Goal: Complete application form: Complete application form

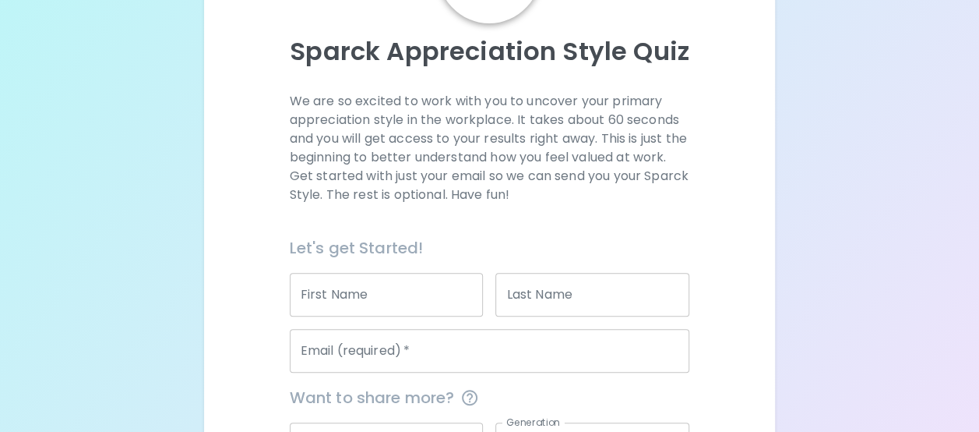
scroll to position [187, 0]
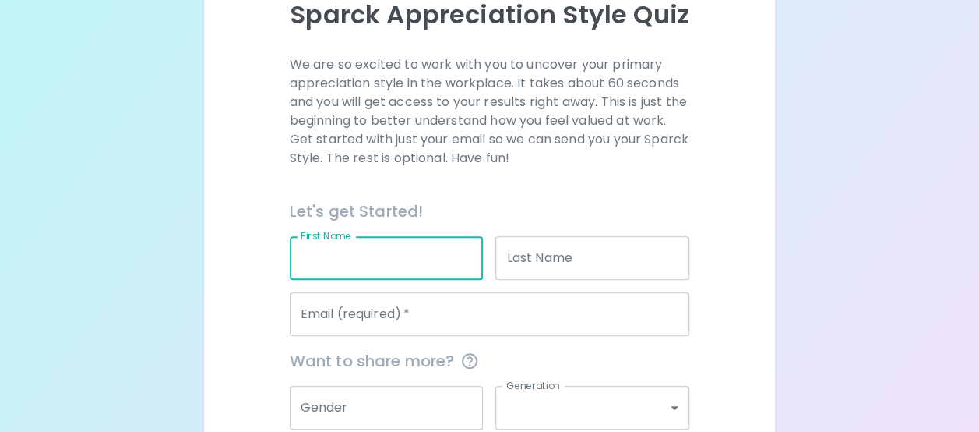
click at [356, 253] on input "First Name" at bounding box center [387, 258] width 194 height 44
type input "[PERSON_NAME]"
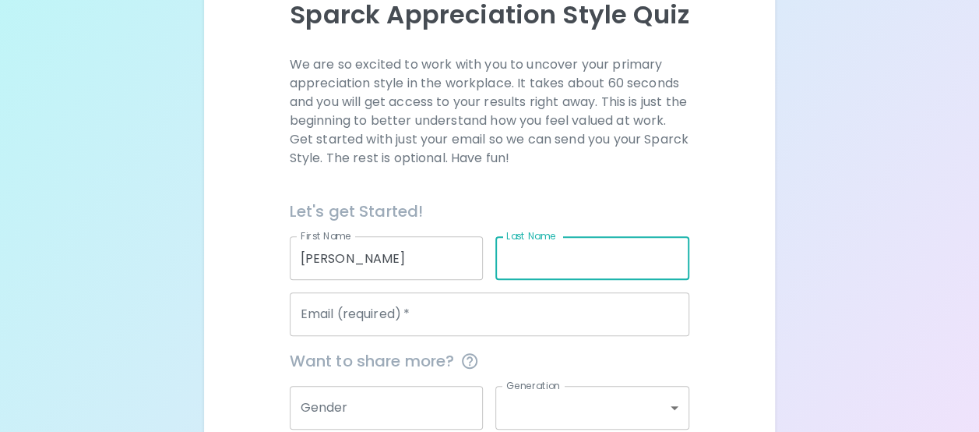
click at [544, 256] on input "Last Name" at bounding box center [593, 258] width 194 height 44
type input "Sears"
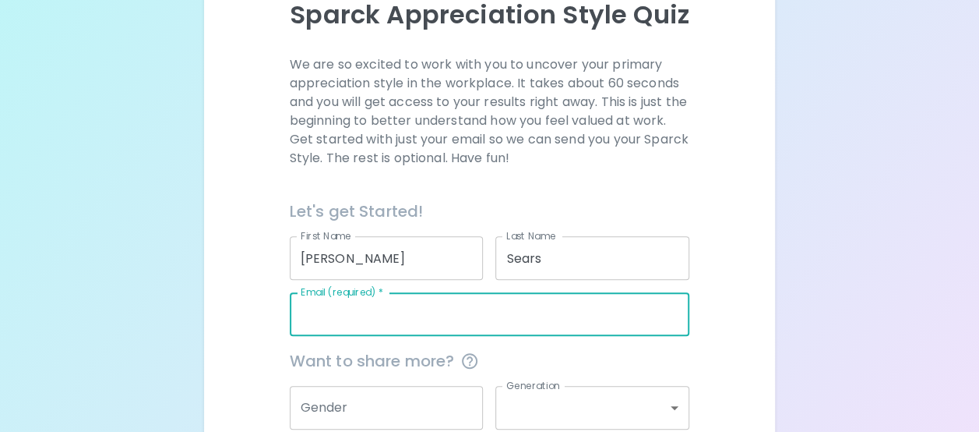
click at [432, 312] on input "Email (required)   *" at bounding box center [490, 314] width 400 height 44
type input "[EMAIL_ADDRESS][DOMAIN_NAME]"
type input "21962"
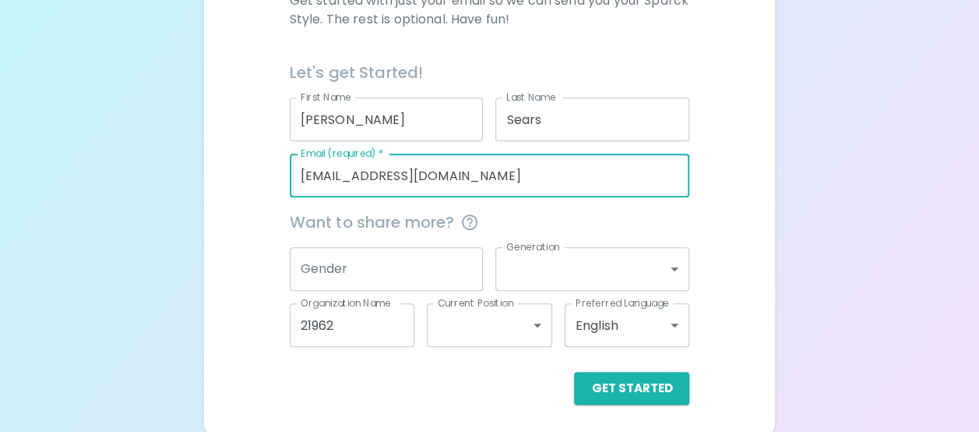
scroll to position [329, 0]
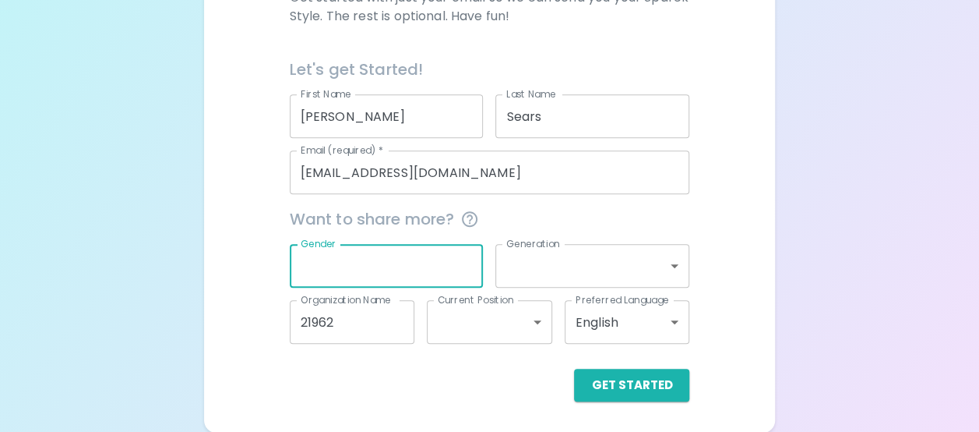
click at [380, 256] on input "Gender" at bounding box center [387, 266] width 194 height 44
type input "[DEMOGRAPHIC_DATA]"
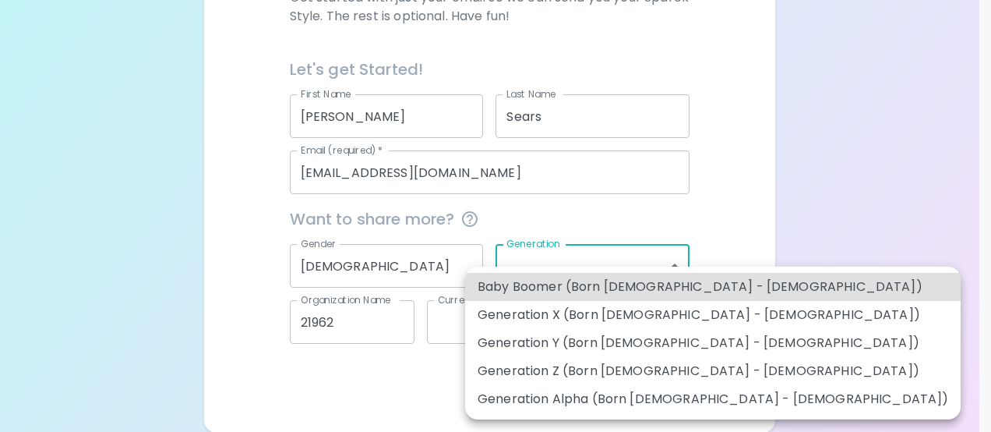
click at [679, 262] on body "Sparck Appreciation Style Quiz We are so excited to work with you to uncover yo…" at bounding box center [495, 51] width 991 height 761
click at [678, 280] on li "Baby Boomer (Born [DEMOGRAPHIC_DATA] - [DEMOGRAPHIC_DATA])" at bounding box center [713, 287] width 496 height 28
type input "baby_boomer"
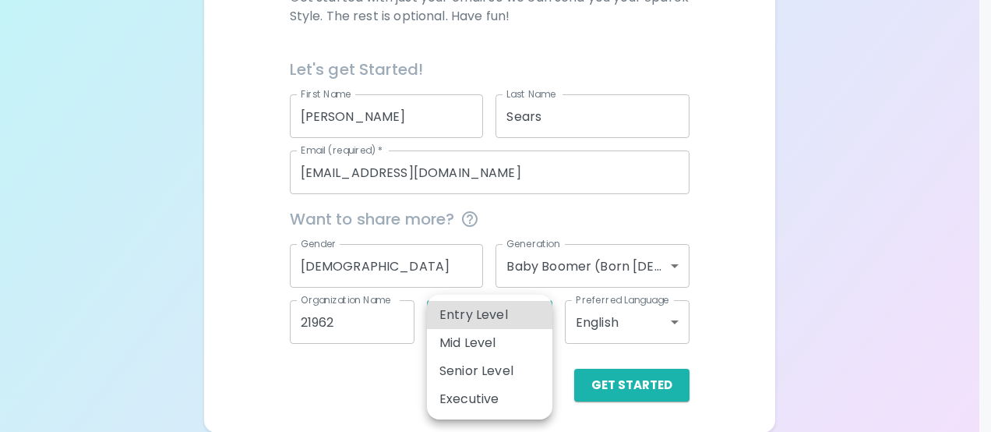
click at [538, 324] on body "Sparck Appreciation Style Quiz We are so excited to work with you to uncover yo…" at bounding box center [495, 51] width 991 height 761
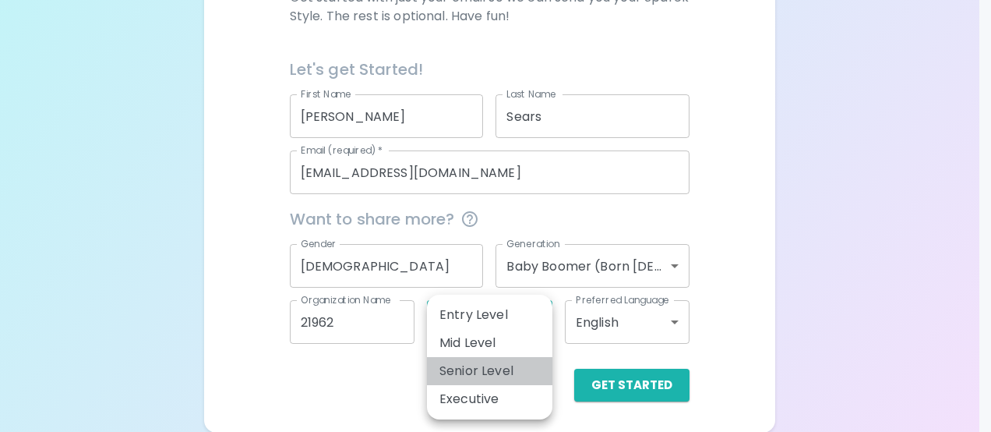
click at [533, 367] on li "Senior Level" at bounding box center [489, 371] width 125 height 28
type input "senior_level"
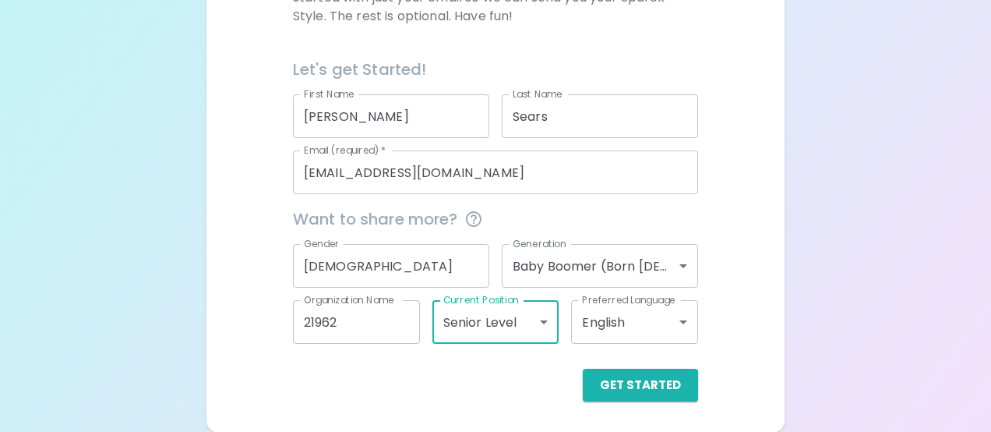
click at [674, 323] on body "Sparck Appreciation Style Quiz We are so excited to work with you to uncover yo…" at bounding box center [495, 51] width 991 height 761
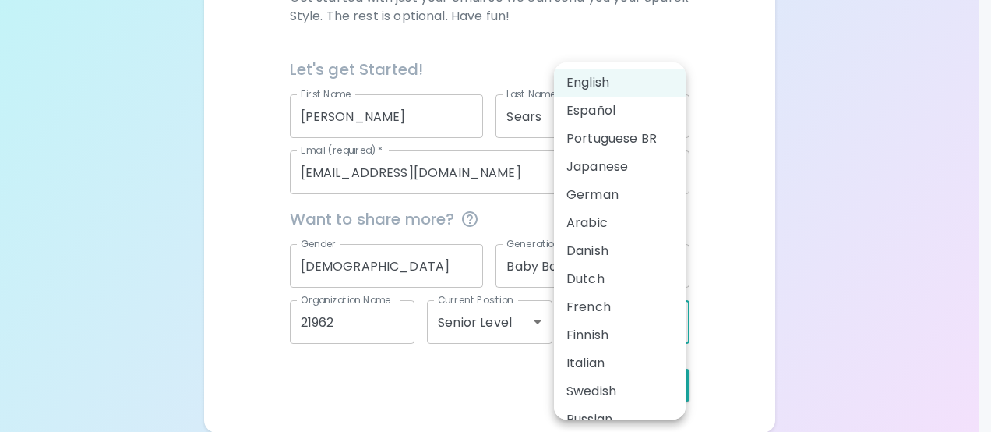
click at [824, 281] on div at bounding box center [495, 216] width 991 height 432
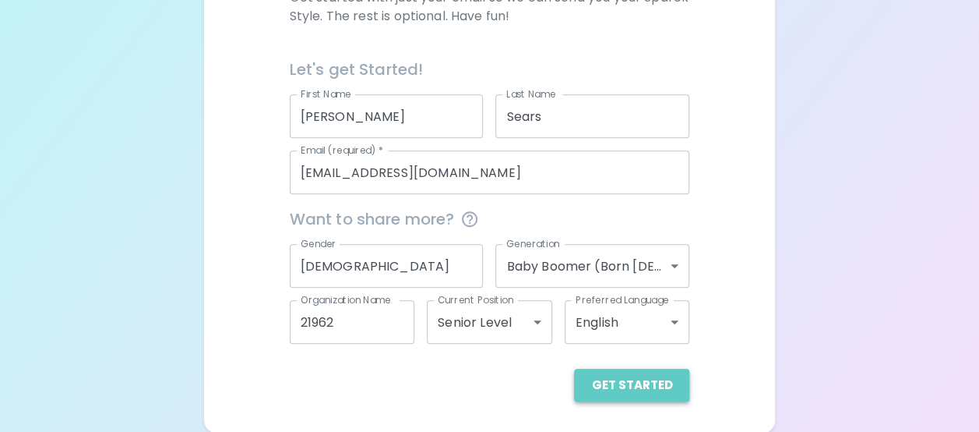
click at [661, 386] on button "Get Started" at bounding box center [631, 385] width 115 height 33
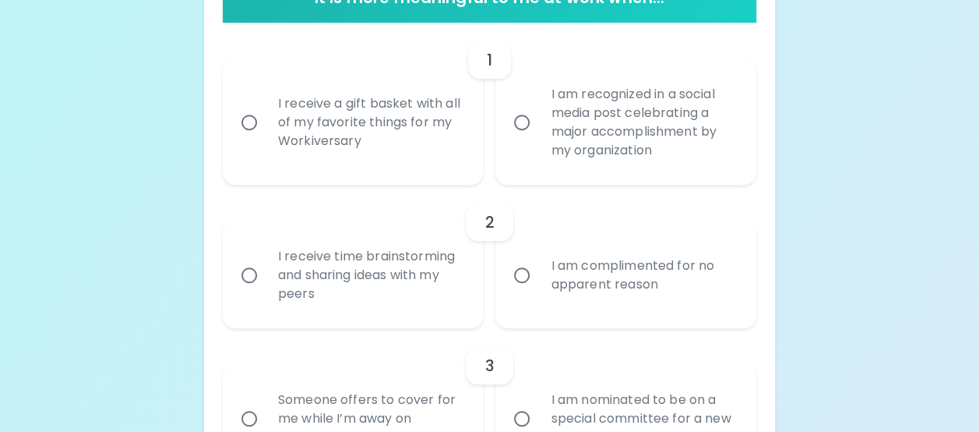
scroll to position [360, 0]
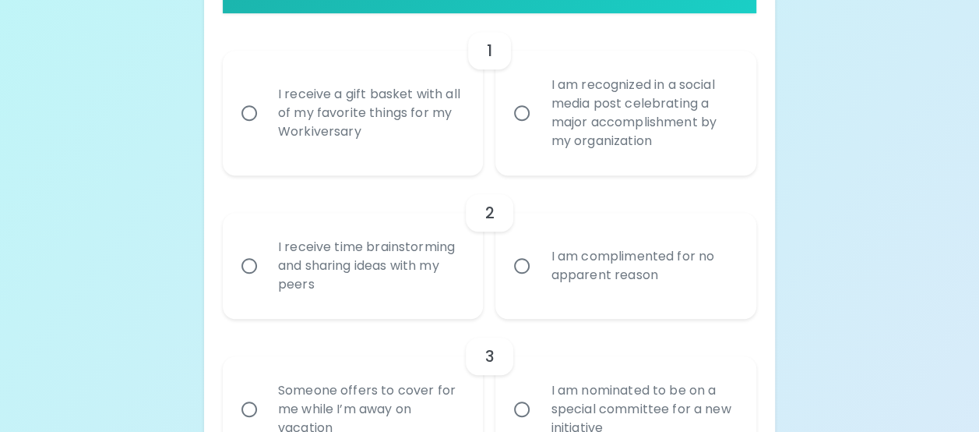
click at [254, 111] on input "I receive a gift basket with all of my favorite things for my Workiversary" at bounding box center [249, 113] width 33 height 33
radio input "true"
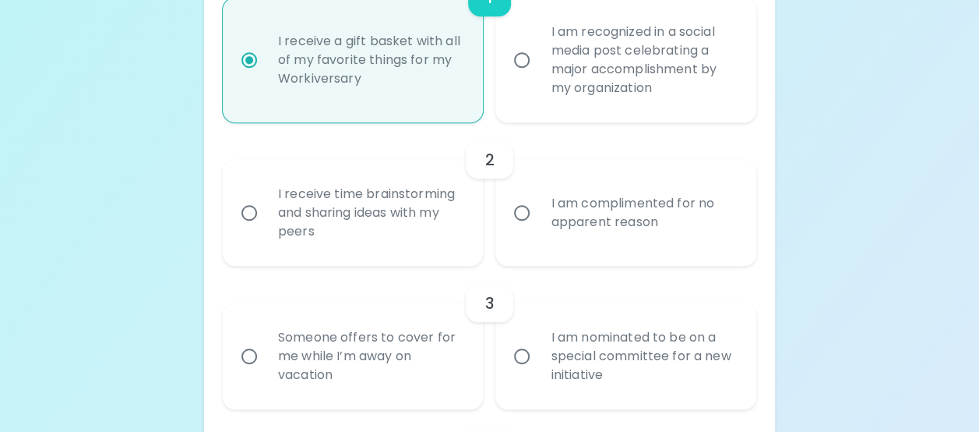
scroll to position [485, 0]
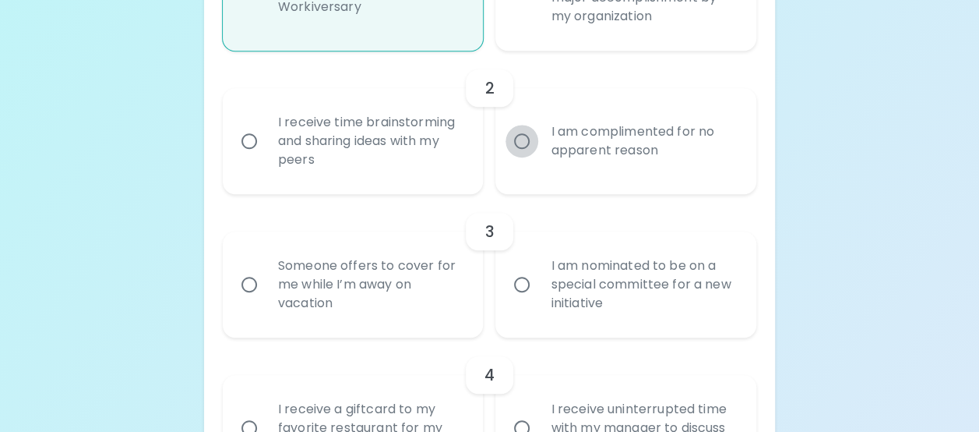
click at [520, 141] on input "I am complimented for no apparent reason" at bounding box center [522, 141] width 33 height 33
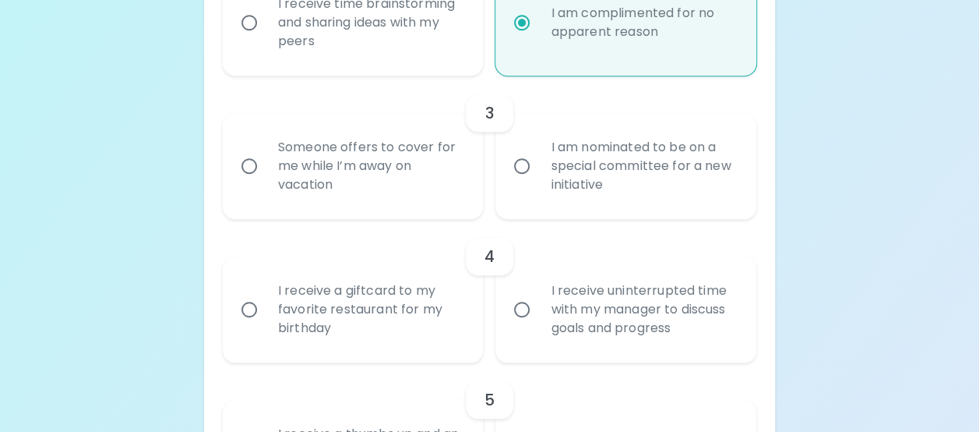
scroll to position [609, 0]
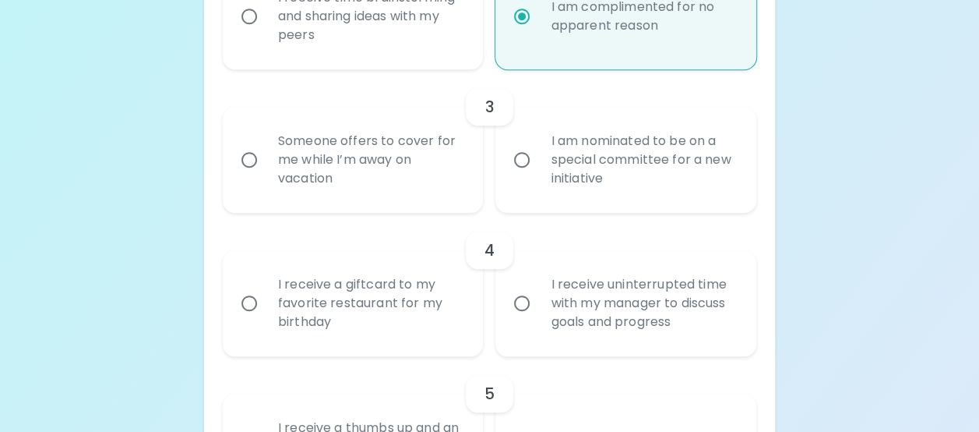
radio input "true"
click at [245, 159] on input "Someone offers to cover for me while I’m away on vacation" at bounding box center [249, 159] width 33 height 33
radio input "false"
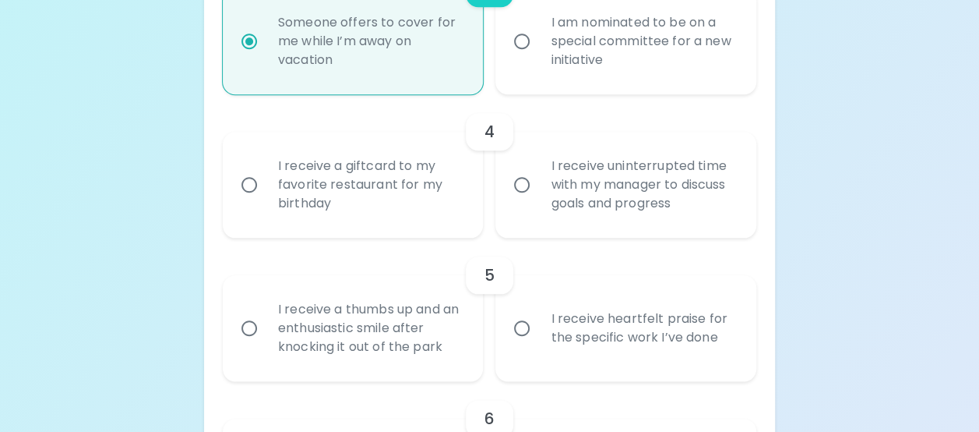
scroll to position [734, 0]
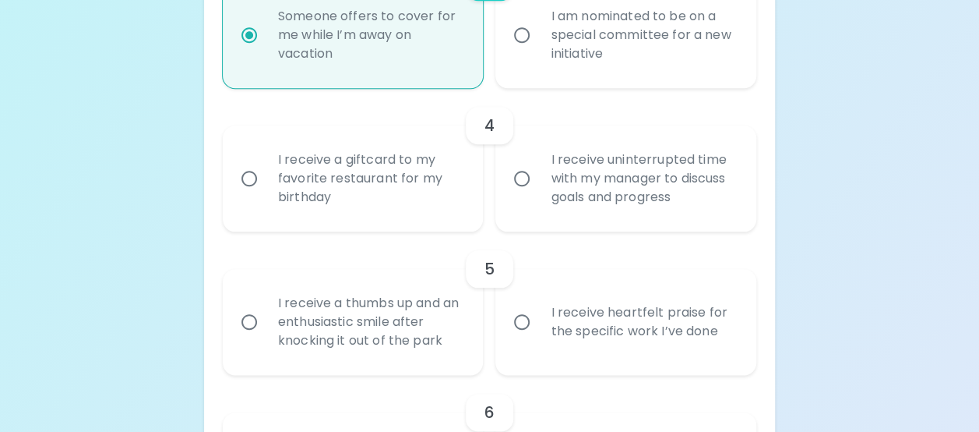
radio input "true"
click at [246, 177] on input "I receive a giftcard to my favorite restaurant for my birthday" at bounding box center [249, 178] width 33 height 33
radio input "false"
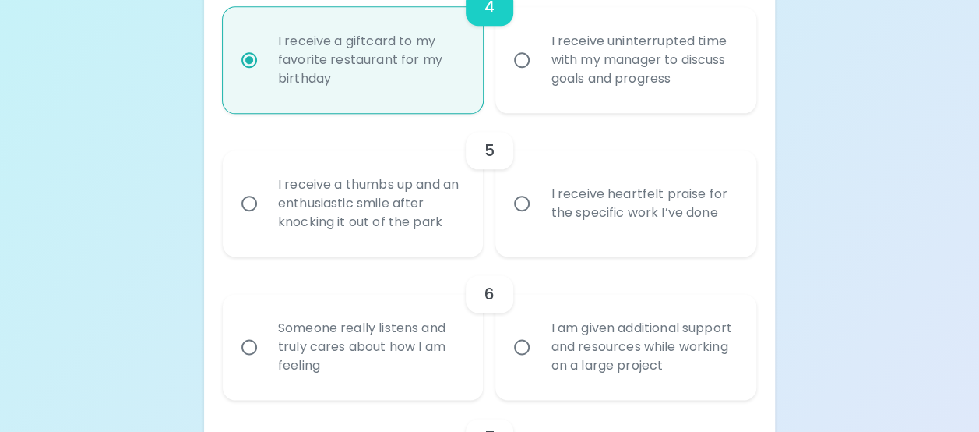
scroll to position [859, 0]
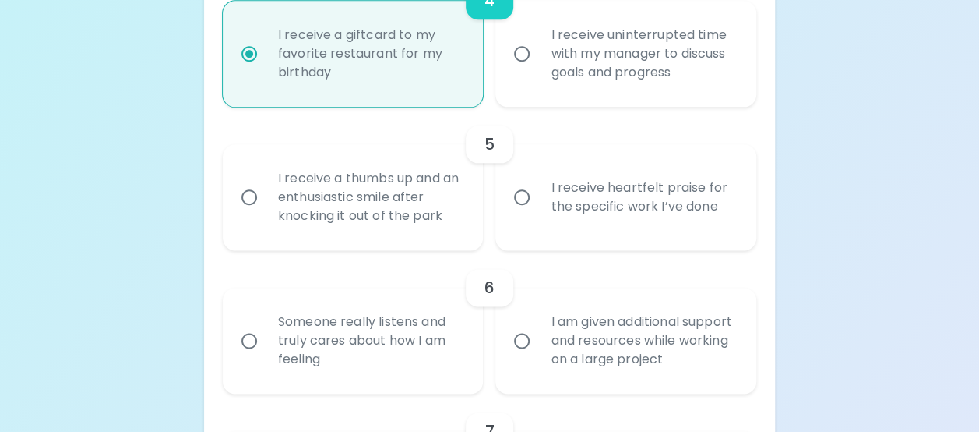
radio input "true"
click at [522, 196] on input "I receive heartfelt praise for the specific work I’ve done" at bounding box center [522, 197] width 33 height 33
radio input "false"
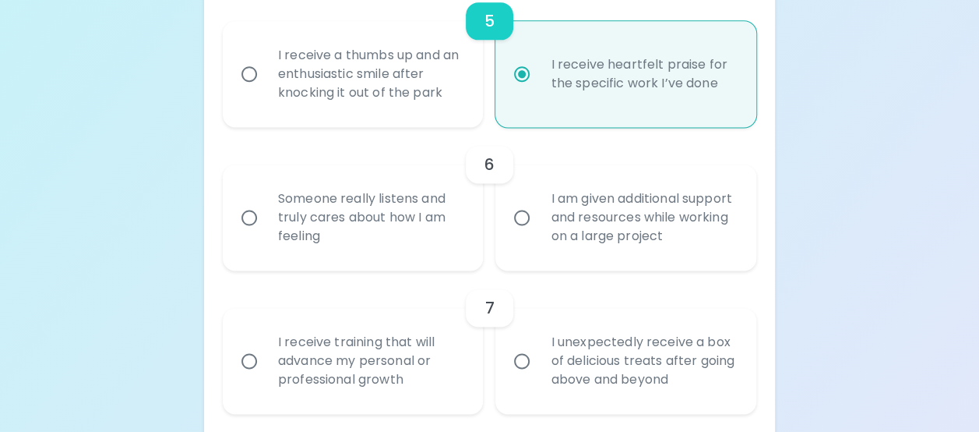
scroll to position [983, 0]
radio input "true"
click at [255, 215] on input "Someone really listens and truly cares about how I am feeling" at bounding box center [249, 215] width 33 height 33
radio input "false"
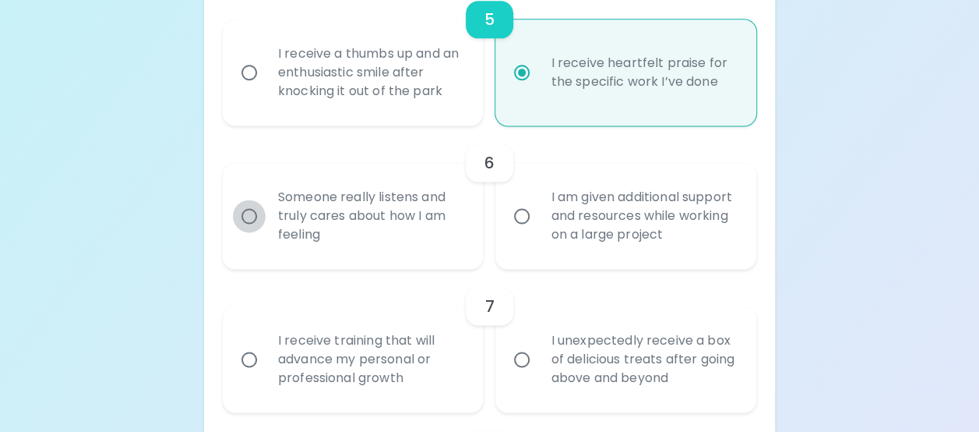
radio input "false"
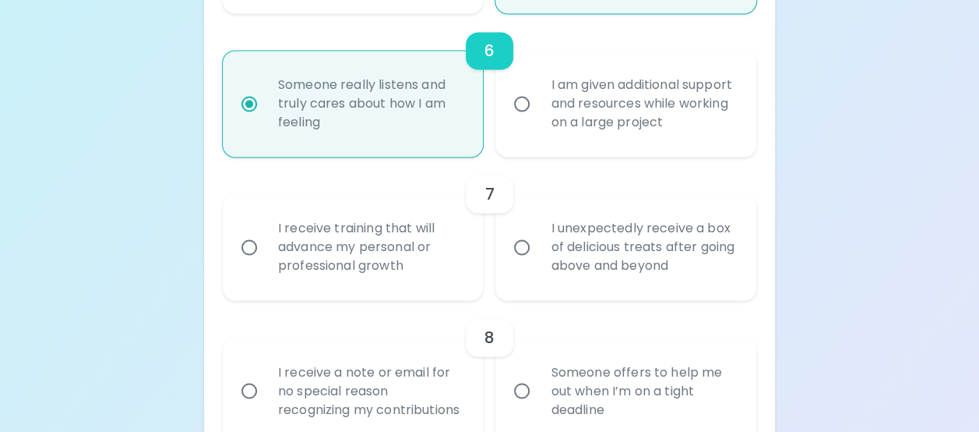
scroll to position [1108, 0]
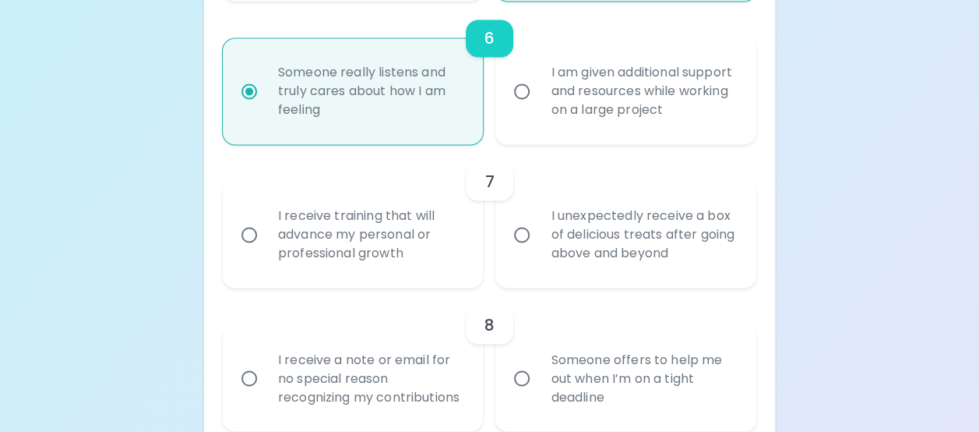
radio input "true"
click at [249, 235] on input "I receive training that will advance my personal or professional growth" at bounding box center [249, 234] width 33 height 33
radio input "false"
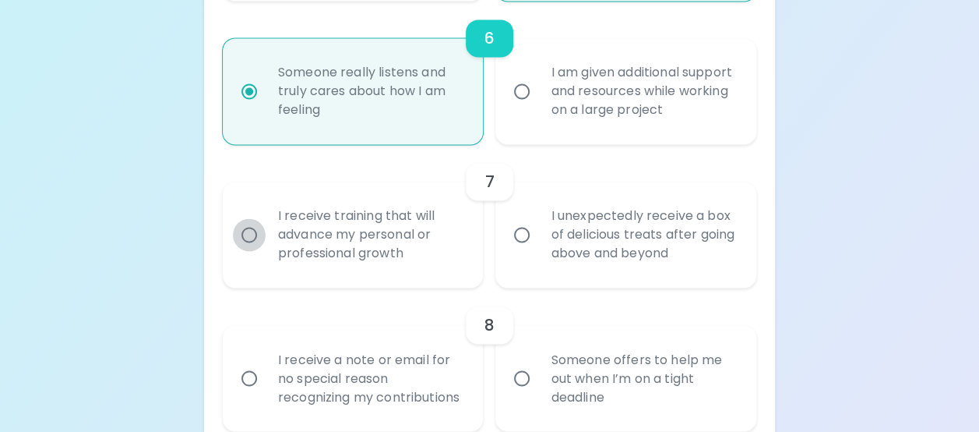
radio input "false"
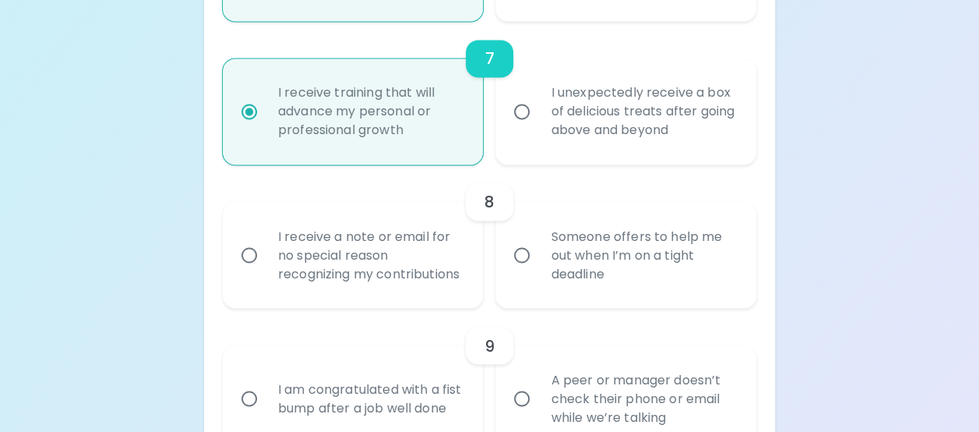
scroll to position [1233, 0]
radio input "true"
click at [524, 112] on input "I unexpectedly receive a box of delicious treats after going above and beyond" at bounding box center [522, 109] width 33 height 33
radio input "false"
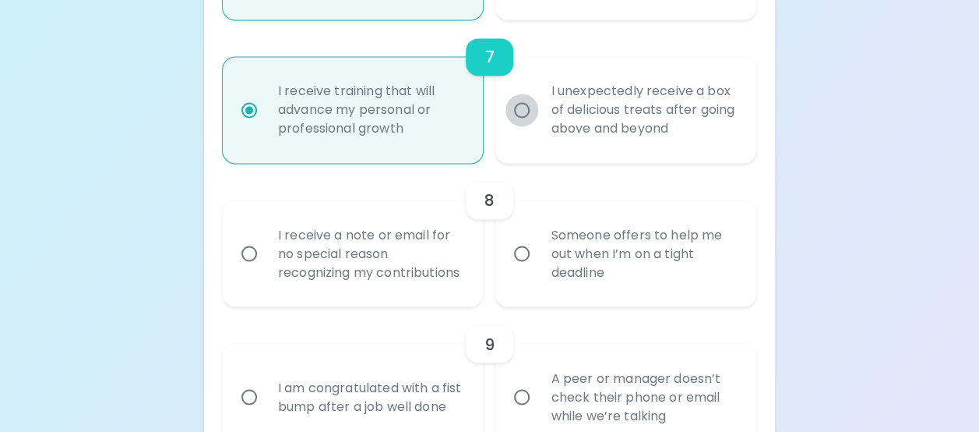
radio input "false"
radio input "true"
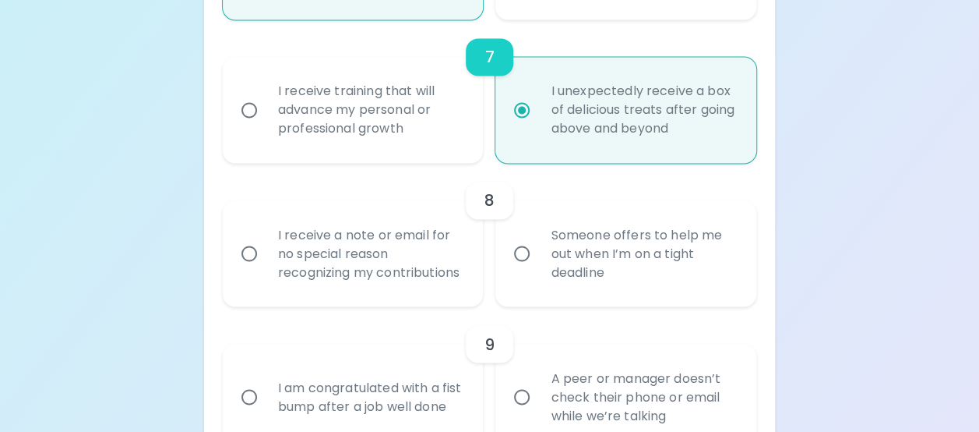
radio input "true"
click at [251, 270] on input "I receive a note or email for no special reason recognizing my contributions" at bounding box center [249, 253] width 33 height 33
radio input "false"
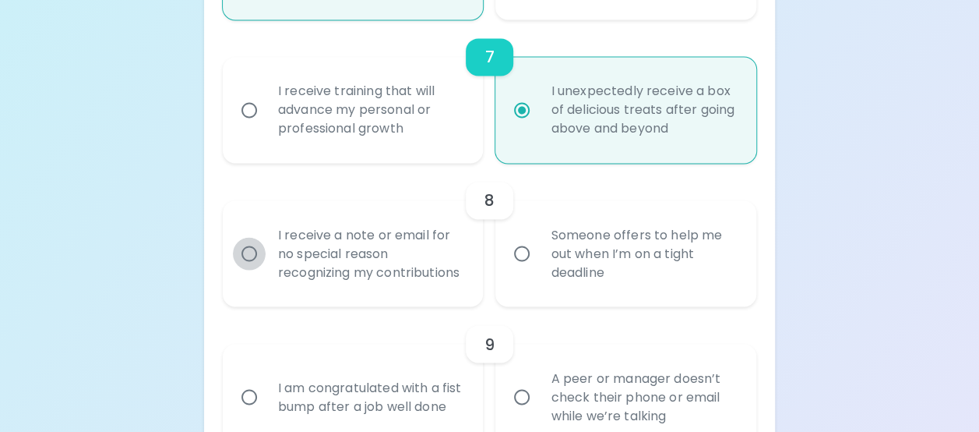
radio input "false"
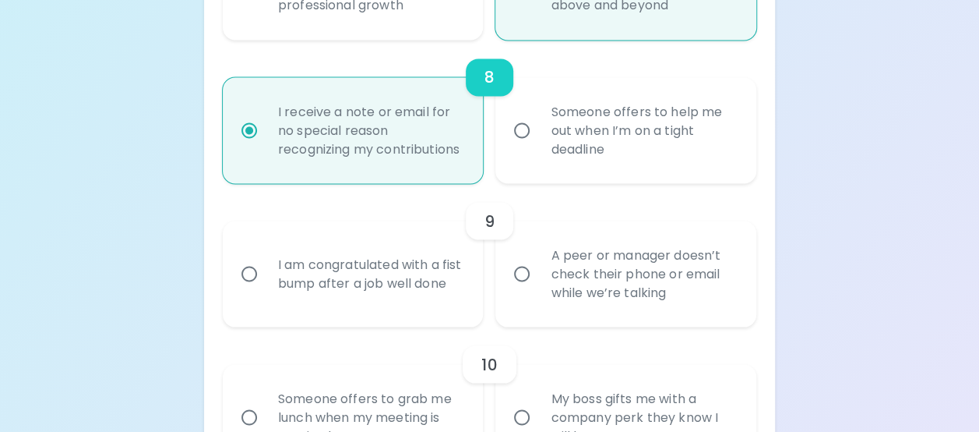
scroll to position [1357, 0]
radio input "true"
click at [252, 288] on input "I am congratulated with a fist bump after a job well done" at bounding box center [249, 272] width 33 height 33
radio input "false"
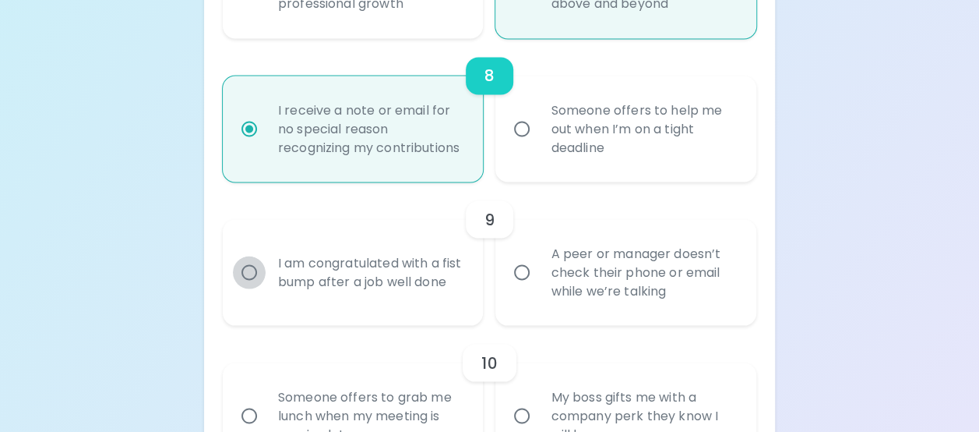
radio input "false"
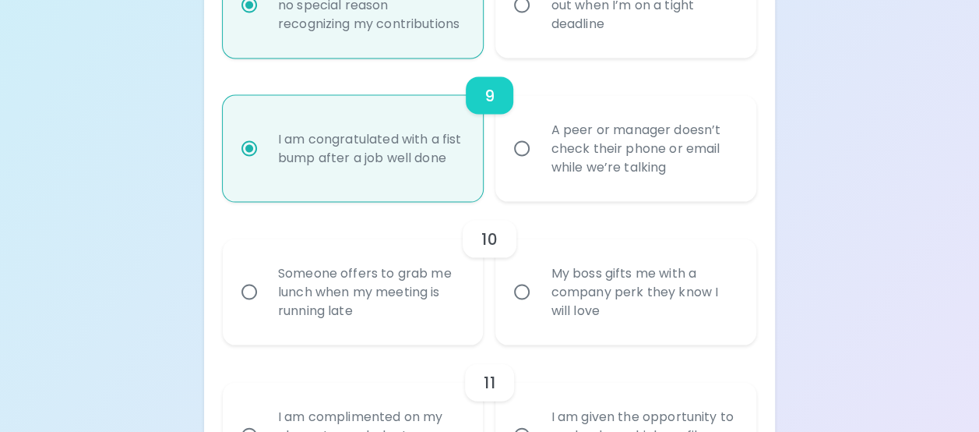
scroll to position [1482, 0]
radio input "true"
click at [522, 307] on input "My boss gifts me with a company perk they know I will love" at bounding box center [522, 290] width 33 height 33
radio input "false"
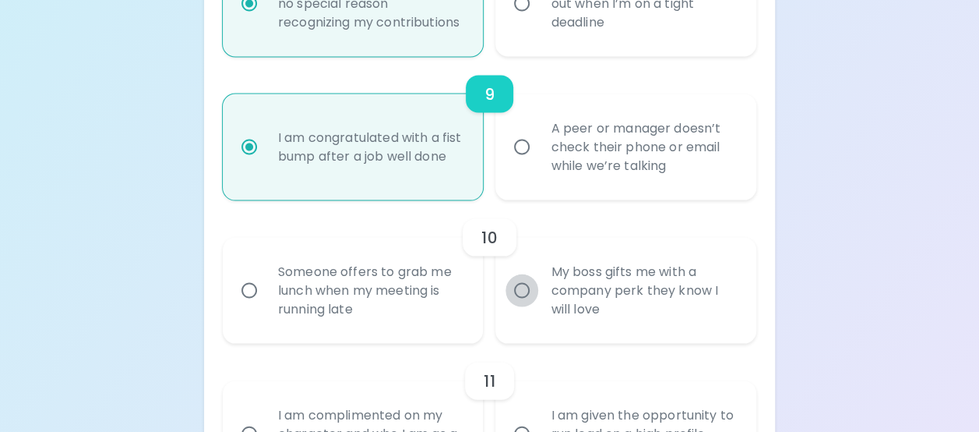
radio input "false"
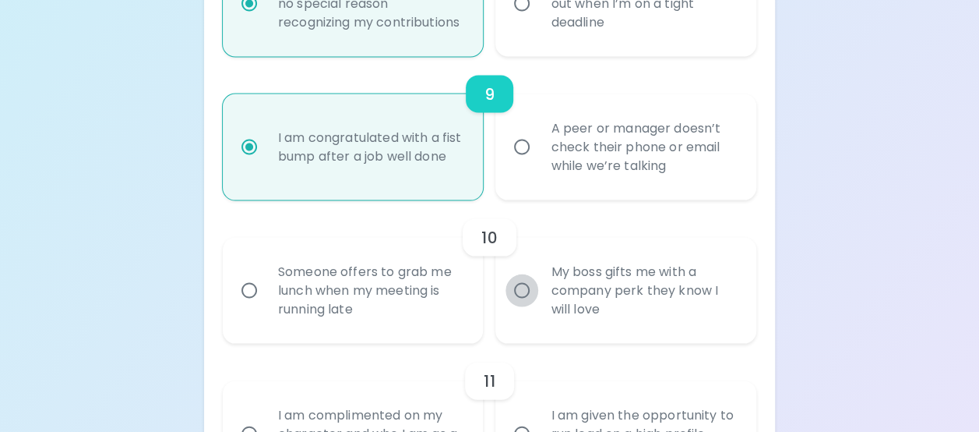
radio input "false"
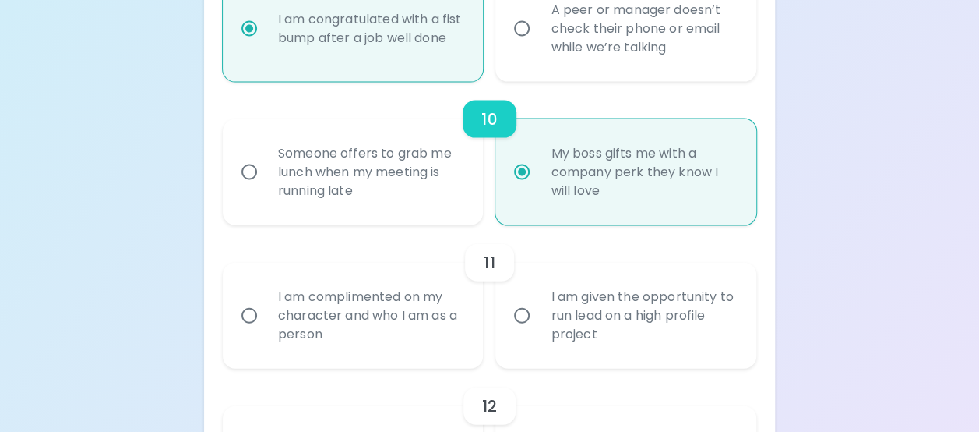
scroll to position [1607, 0]
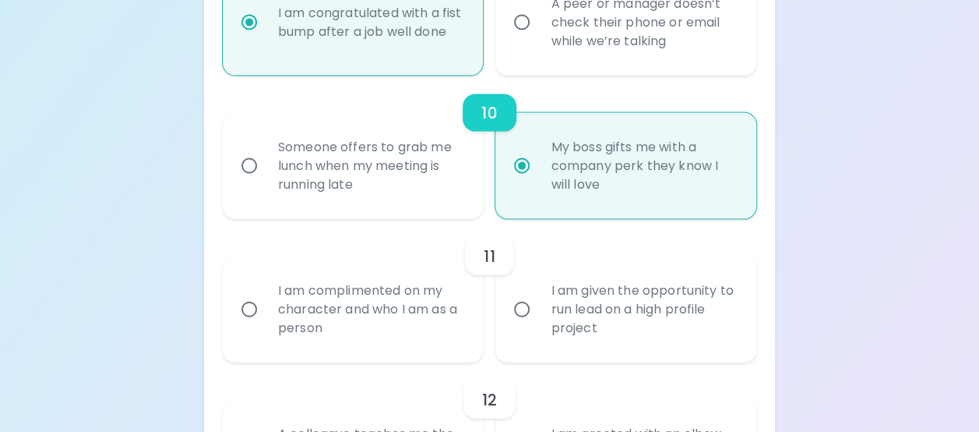
radio input "true"
click at [248, 326] on input "I am complimented on my character and who I am as a person" at bounding box center [249, 309] width 33 height 33
radio input "false"
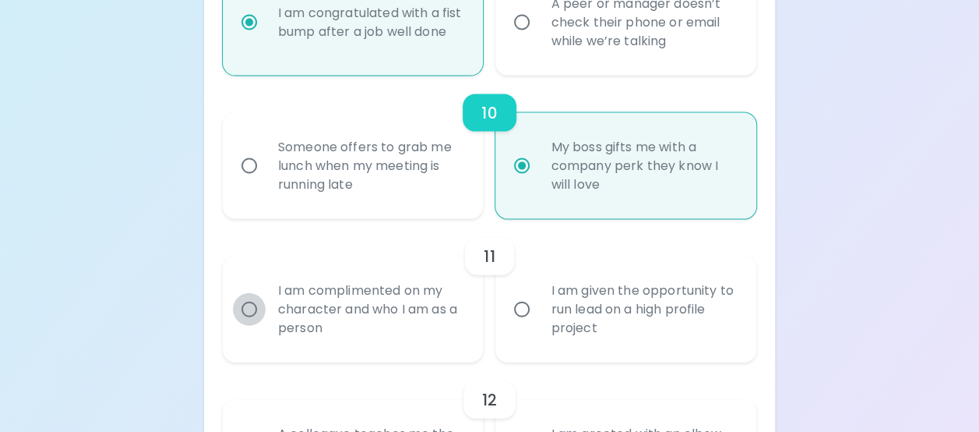
radio input "false"
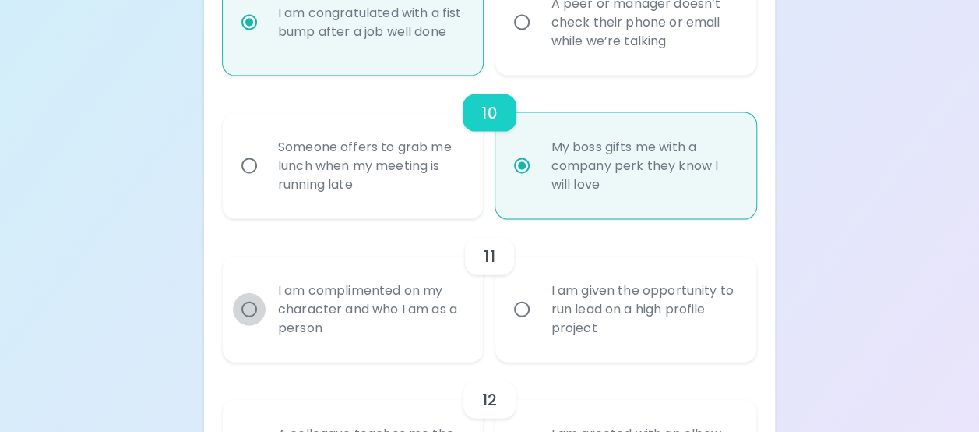
radio input "false"
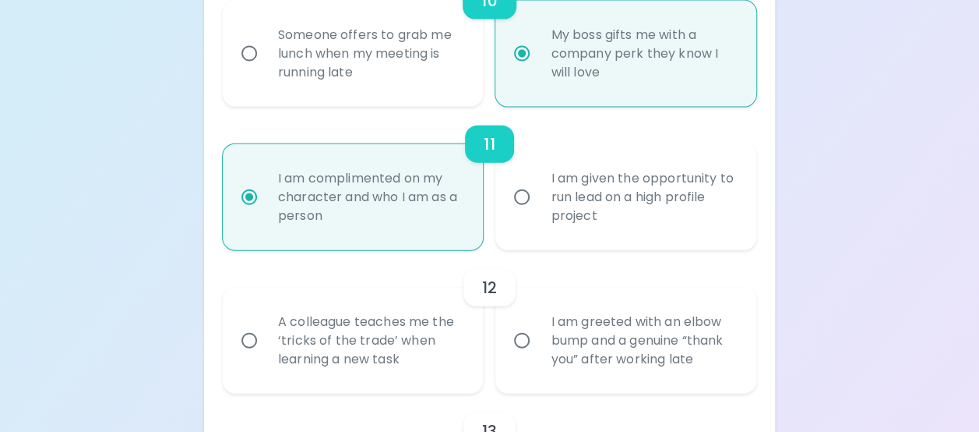
scroll to position [1731, 0]
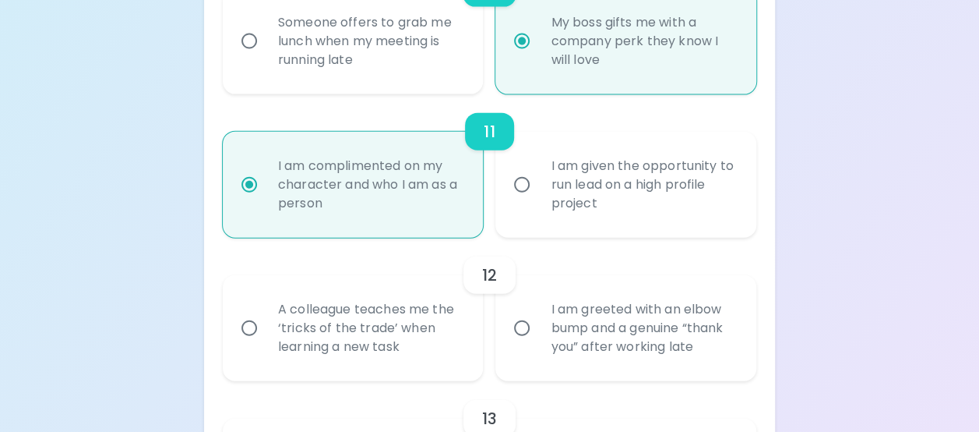
radio input "true"
click at [517, 344] on input "I am greeted with an elbow bump and a genuine “thank you” after working late" at bounding box center [522, 328] width 33 height 33
radio input "false"
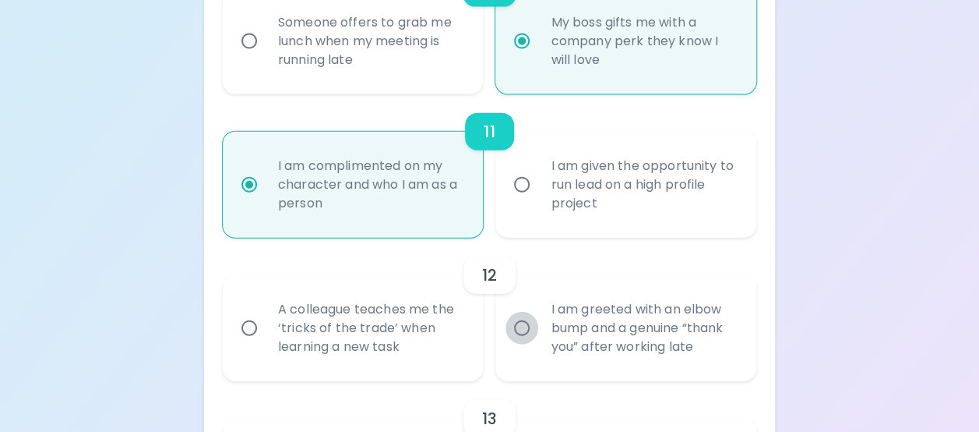
radio input "false"
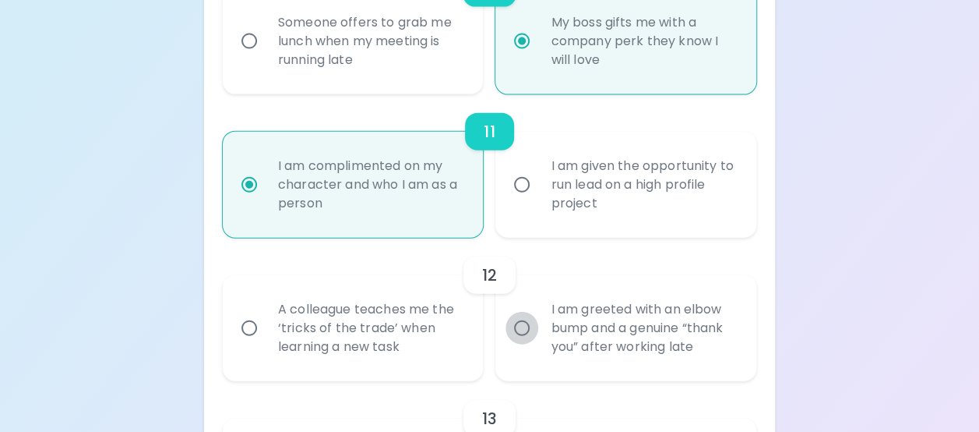
radio input "false"
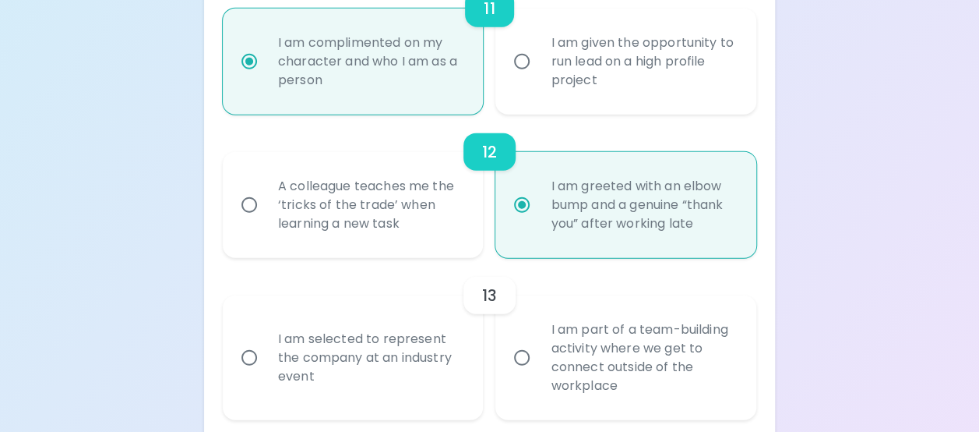
scroll to position [1856, 0]
radio input "true"
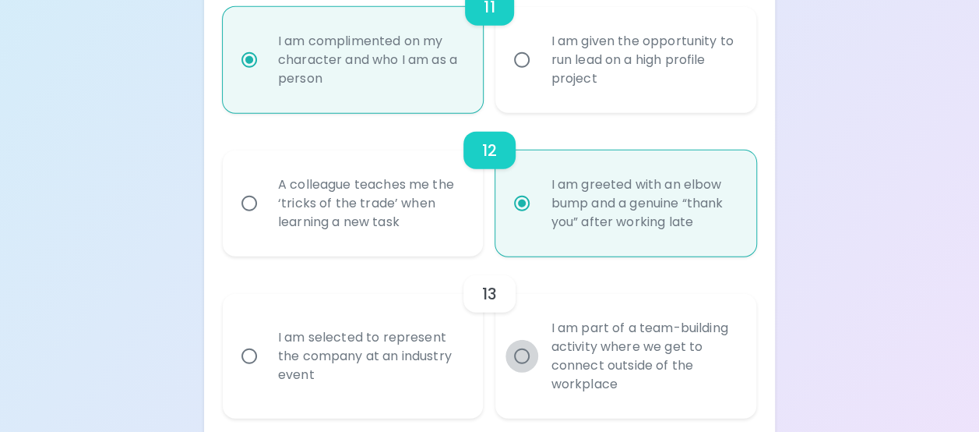
click at [520, 372] on input "I am part of a team-building activity where we get to connect outside of the wo…" at bounding box center [522, 356] width 33 height 33
radio input "false"
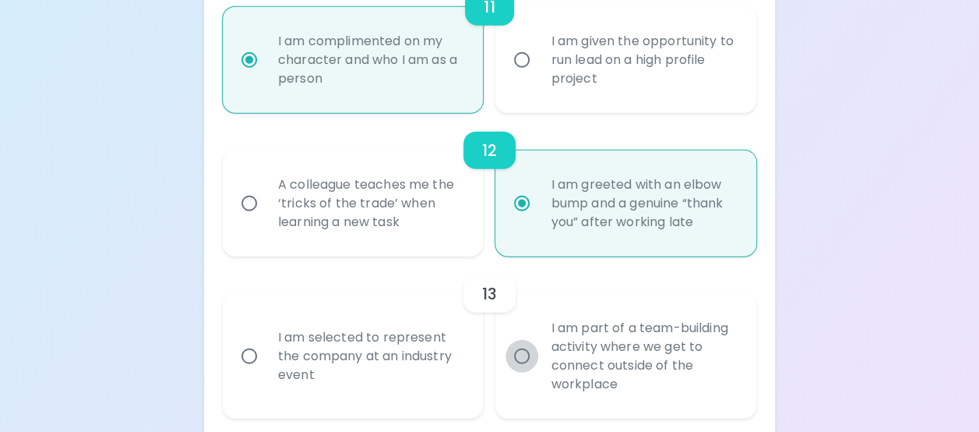
radio input "false"
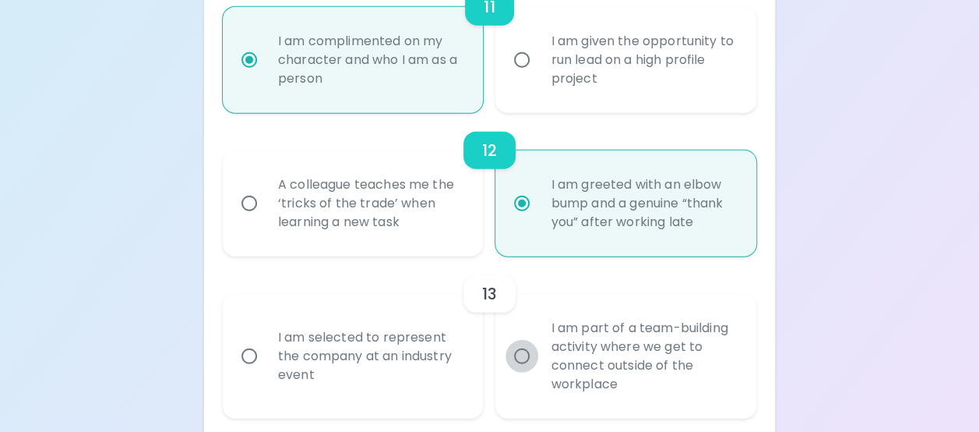
radio input "false"
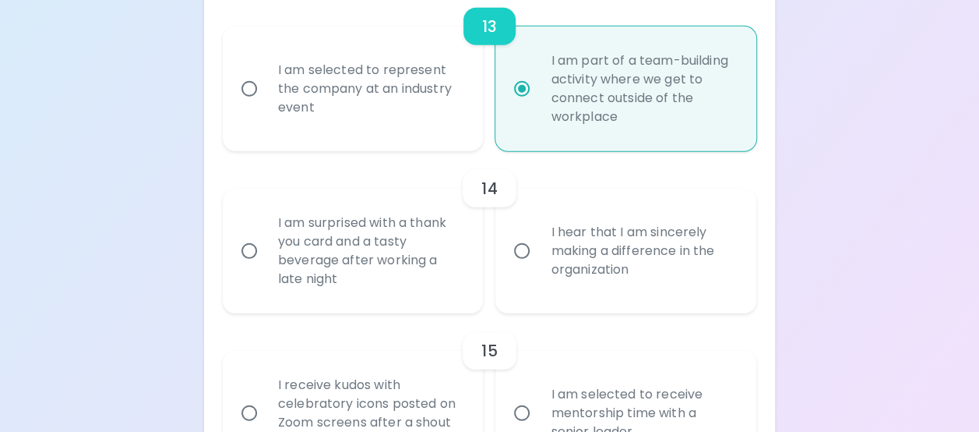
scroll to position [2136, 0]
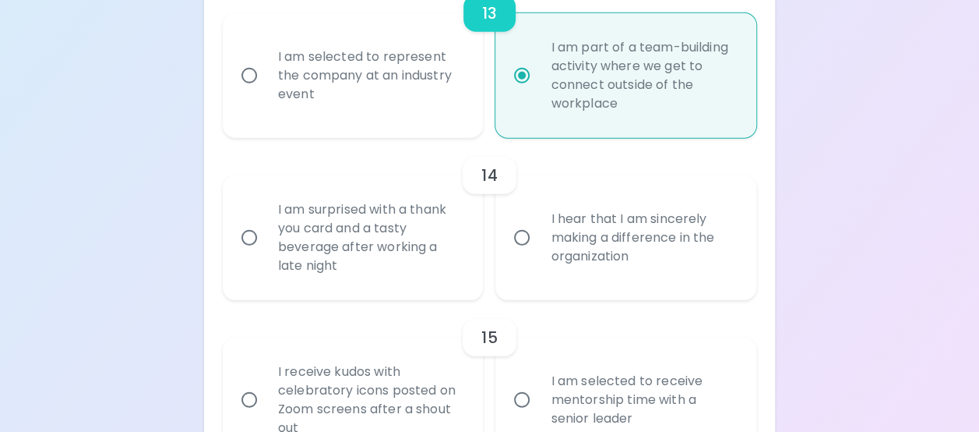
radio input "true"
click at [519, 254] on input "I hear that I am sincerely making a difference in the organization" at bounding box center [522, 237] width 33 height 33
radio input "false"
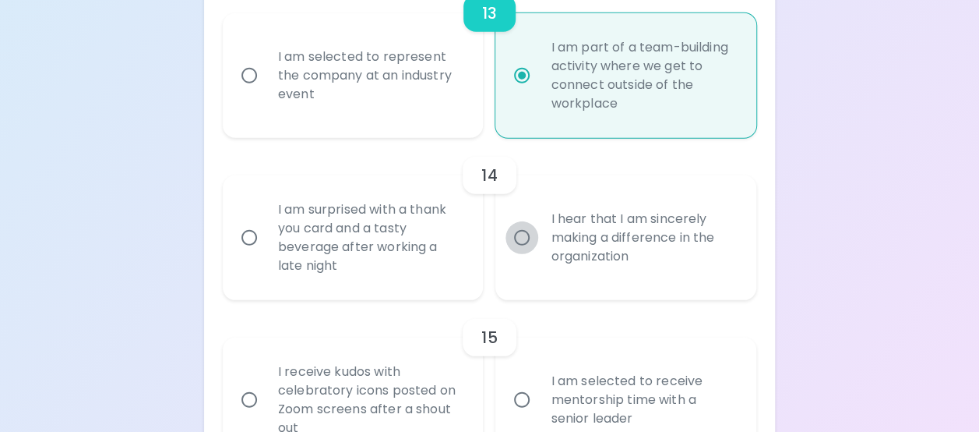
radio input "false"
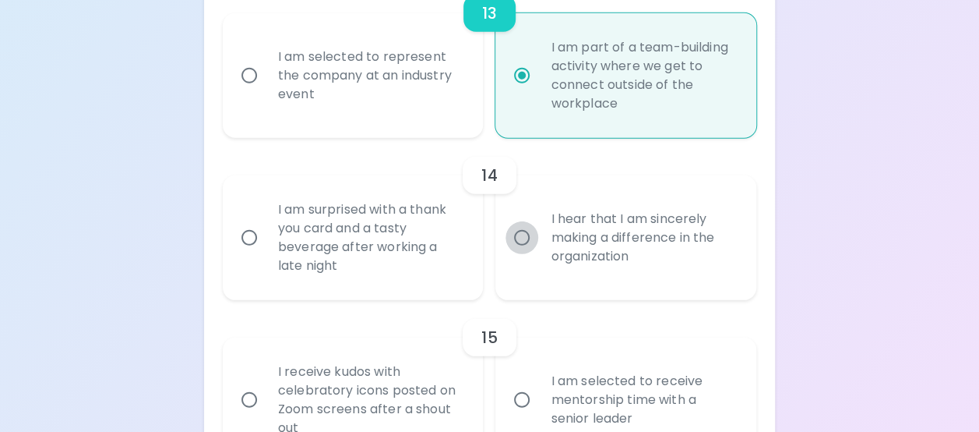
radio input "false"
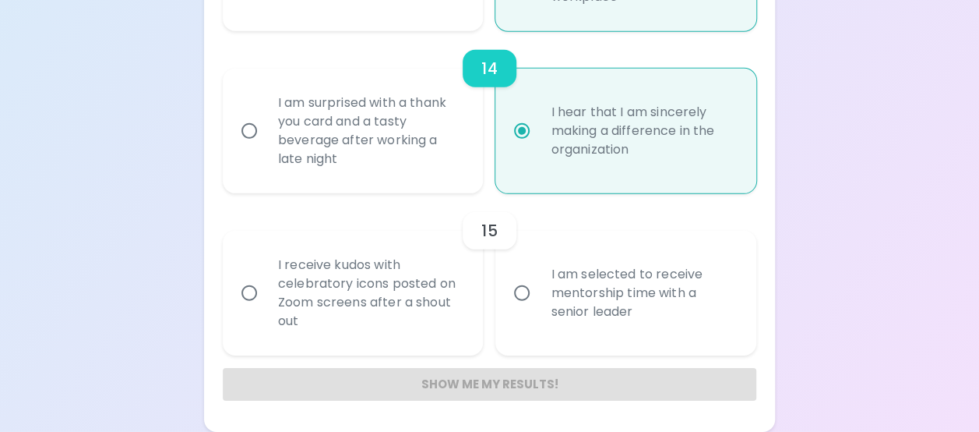
scroll to position [2261, 0]
radio input "true"
click at [251, 295] on input "I receive kudos with celebratory icons posted on Zoom screens after a shout out" at bounding box center [249, 293] width 33 height 33
radio input "false"
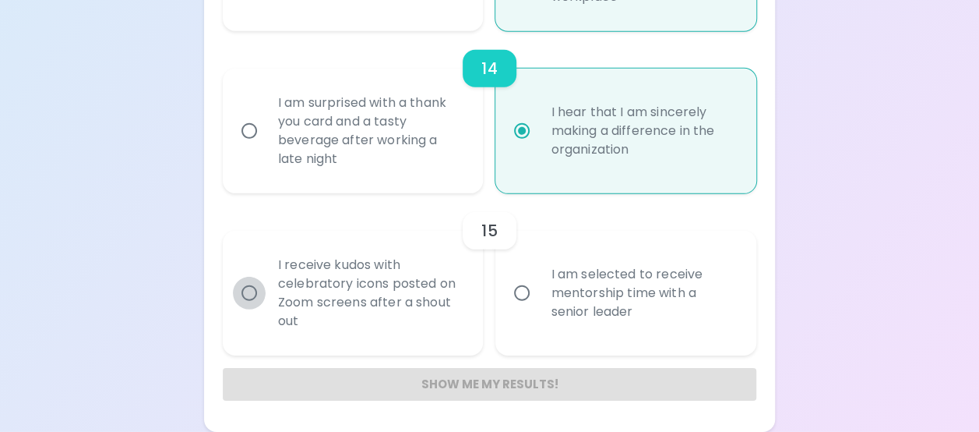
radio input "false"
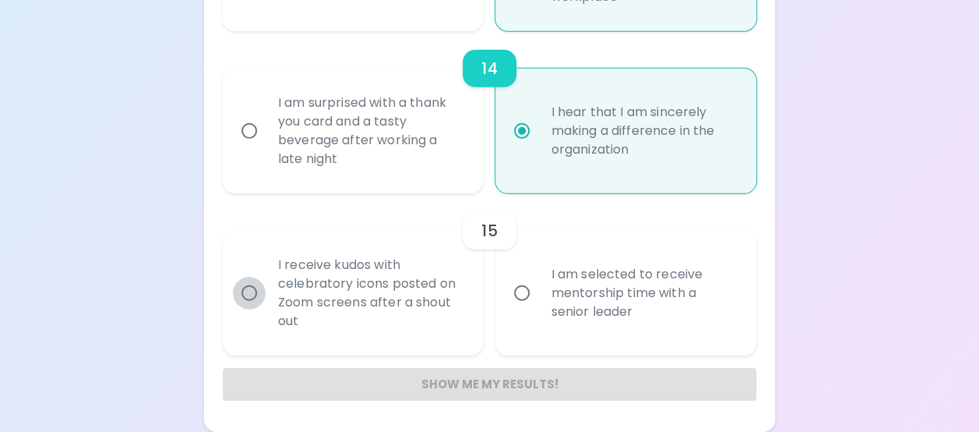
radio input "false"
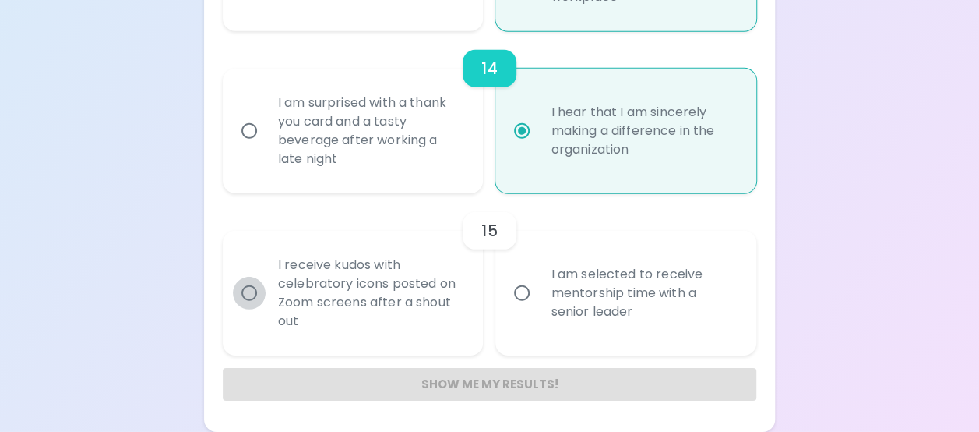
radio input "false"
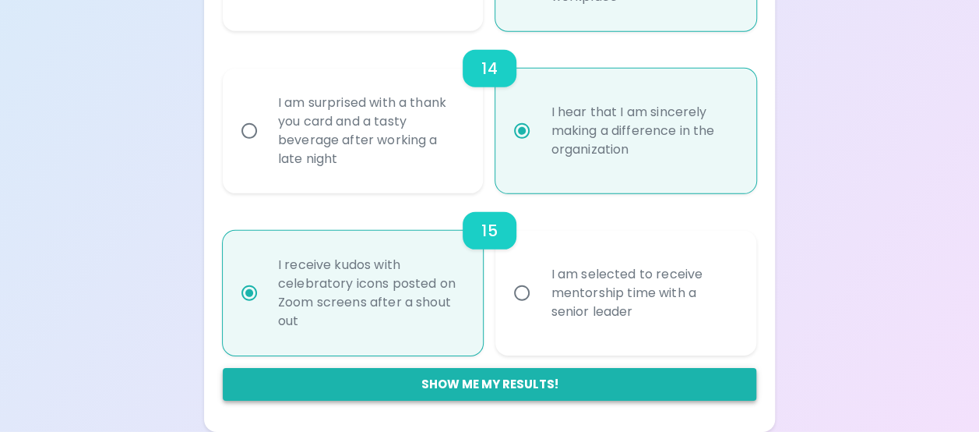
radio input "true"
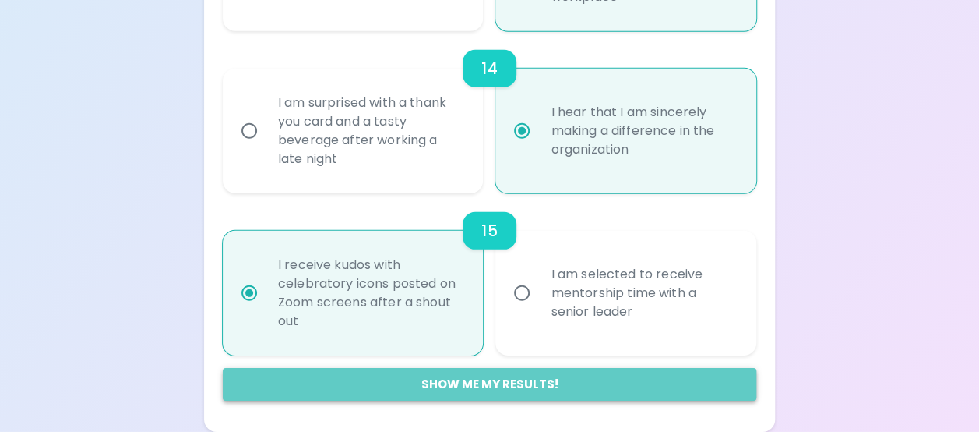
click at [529, 381] on button "Show me my results!" at bounding box center [490, 384] width 534 height 33
radio input "false"
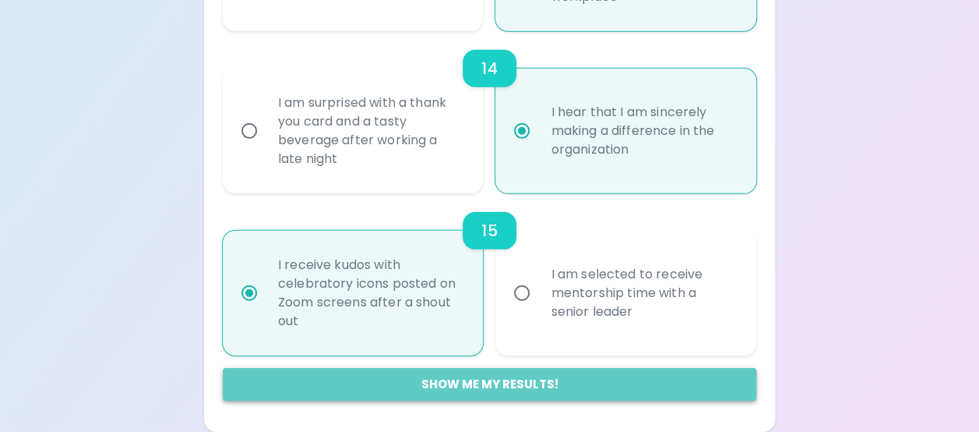
radio input "false"
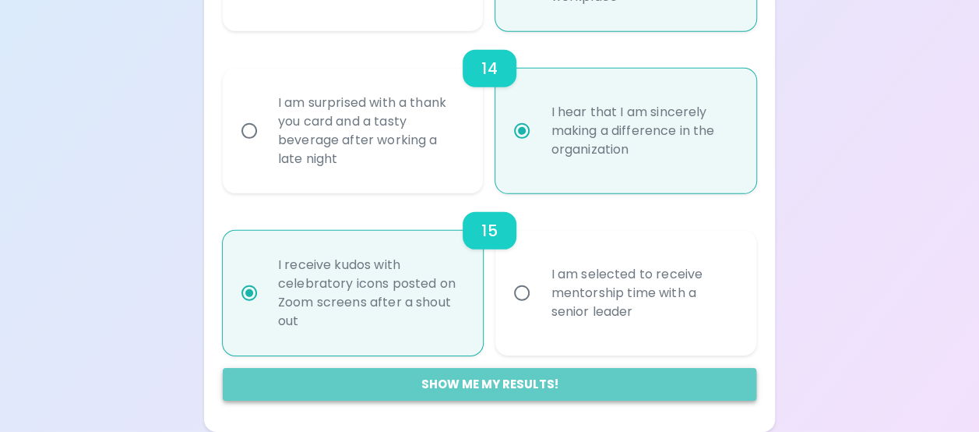
radio input "false"
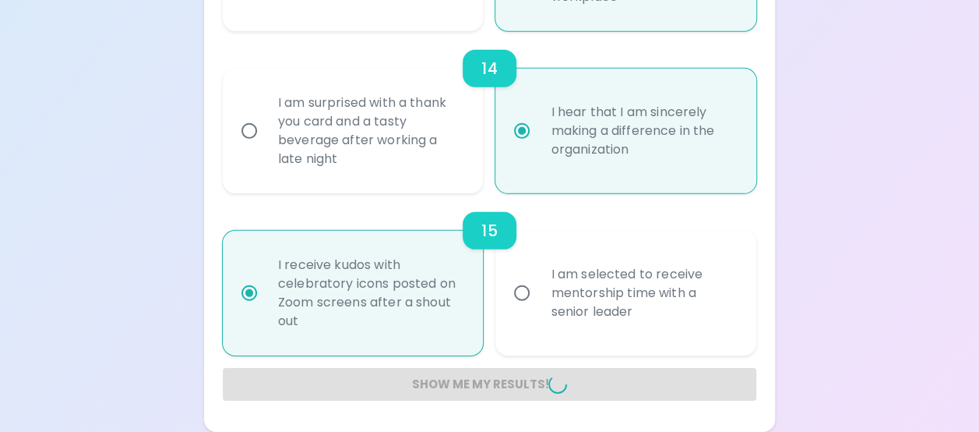
radio input "false"
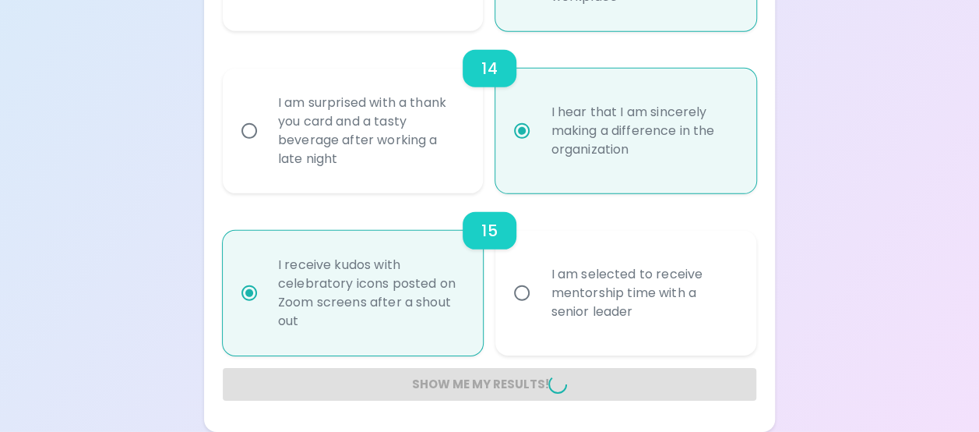
radio input "false"
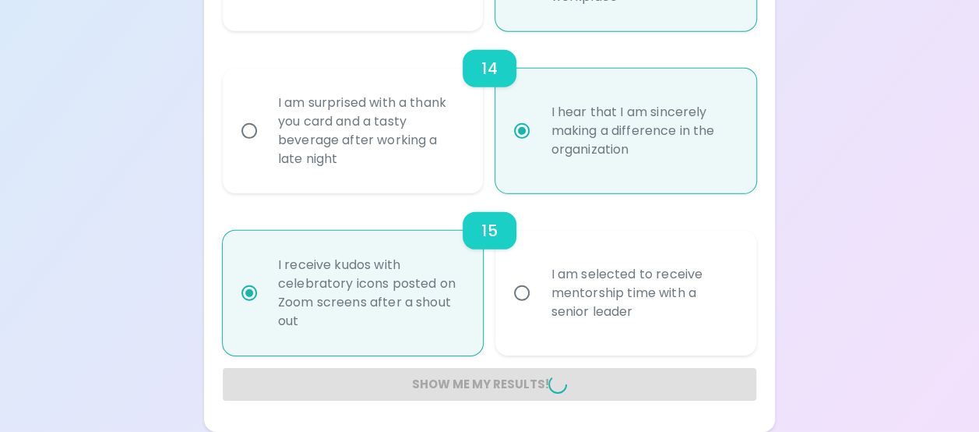
radio input "false"
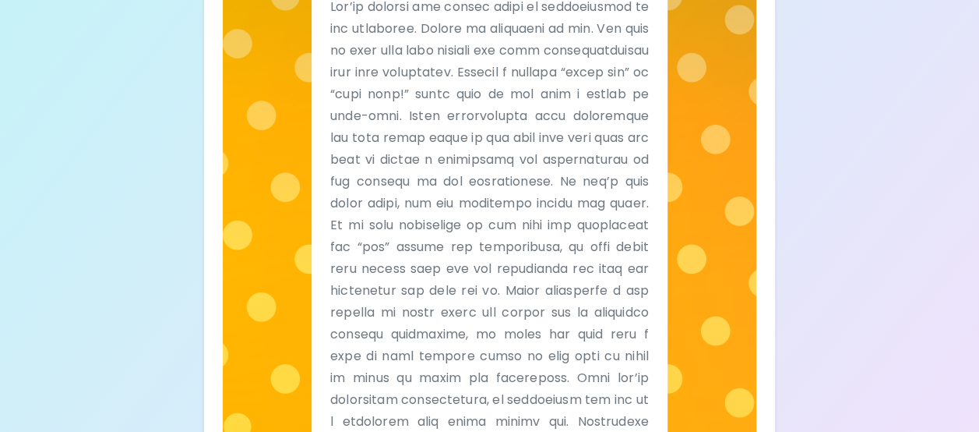
scroll to position [450, 0]
